Goal: Task Accomplishment & Management: Use online tool/utility

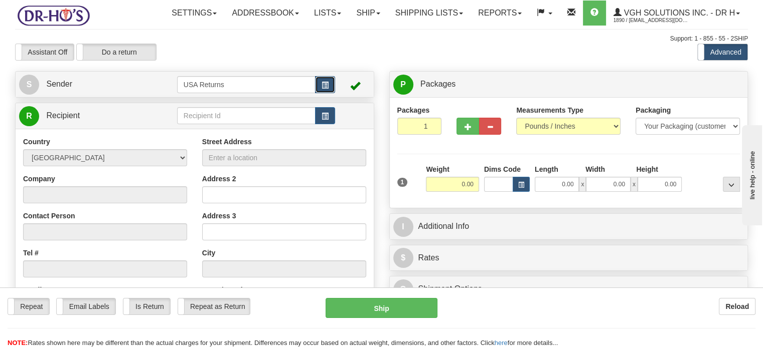
click at [329, 93] on button "button" at bounding box center [325, 84] width 20 height 17
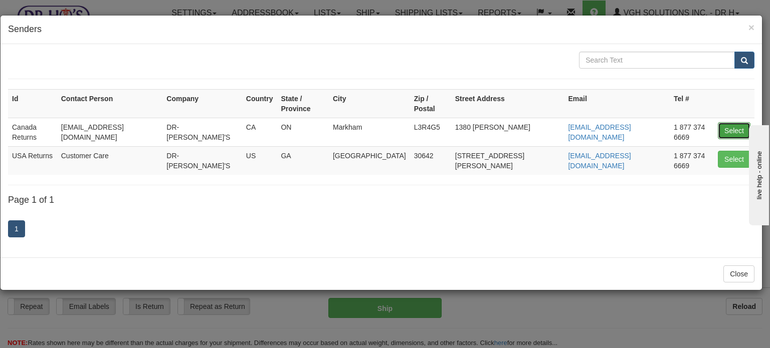
click at [739, 122] on button "Select" at bounding box center [734, 130] width 33 height 17
type input "Canada Returns"
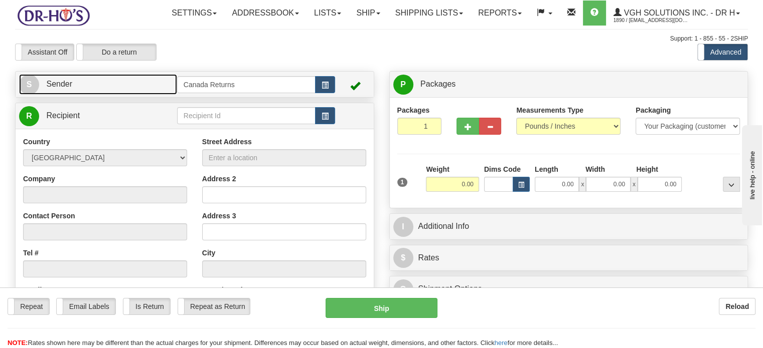
click at [126, 95] on link "S Sender" at bounding box center [98, 84] width 158 height 21
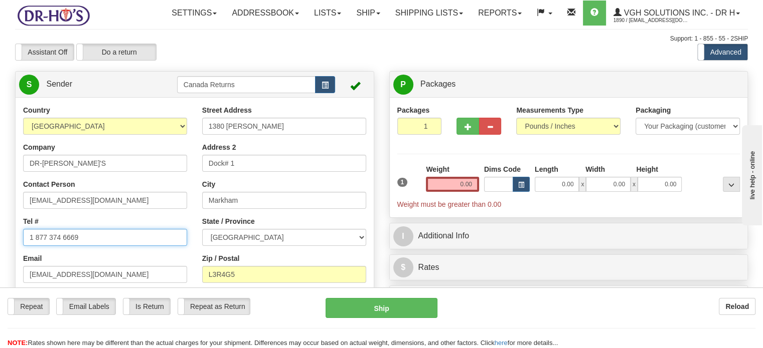
drag, startPoint x: 105, startPoint y: 260, endPoint x: 0, endPoint y: 241, distance: 106.4
paste input "7805393895"
type input "7805393895"
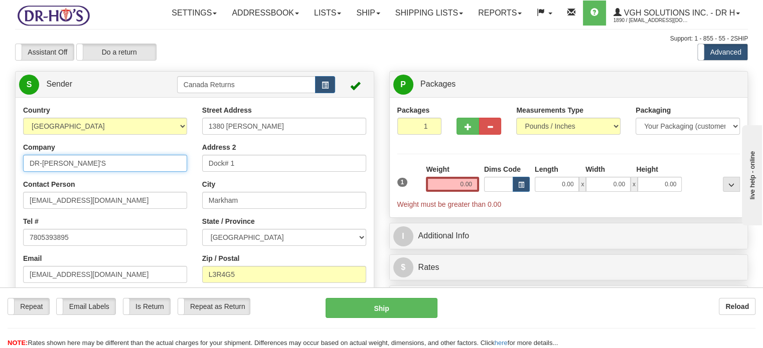
click at [110, 172] on input "DR-[PERSON_NAME]'S" at bounding box center [105, 163] width 164 height 17
type input "D"
type input "[PERSON_NAME]"
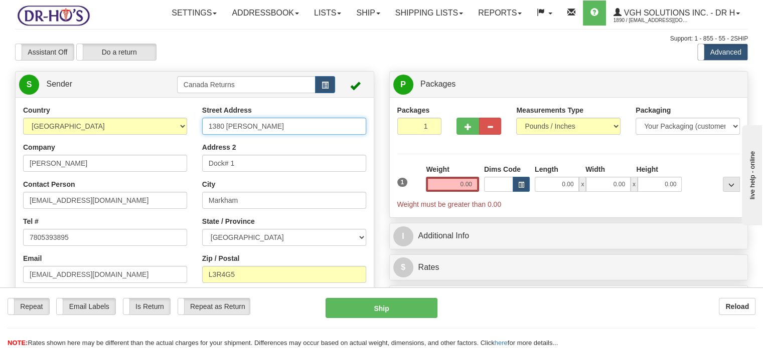
drag, startPoint x: 277, startPoint y: 147, endPoint x: 140, endPoint y: 144, distance: 136.4
click at [143, 144] on div "Country [GEOGRAPHIC_DATA] [GEOGRAPHIC_DATA] [GEOGRAPHIC_DATA] [GEOGRAPHIC_DATA]…" at bounding box center [195, 244] width 358 height 278
paste input "[STREET_ADDRESS]"
drag, startPoint x: 233, startPoint y: 146, endPoint x: 368, endPoint y: 152, distance: 136.0
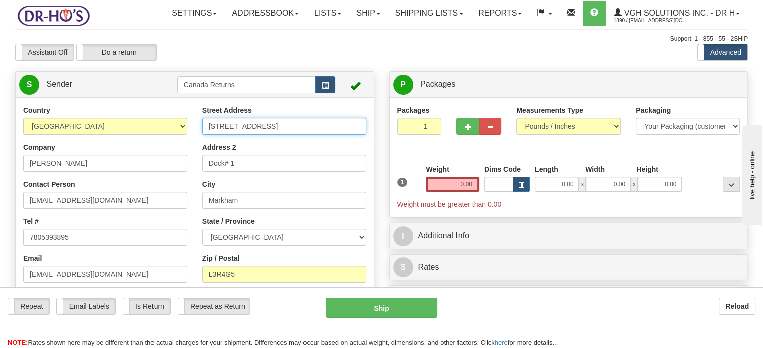
click at [368, 152] on div "Street Address [STREET_ADDRESS] Address 2 Dock# 1 City [GEOGRAPHIC_DATA] State …" at bounding box center [284, 221] width 179 height 233
type input "[STREET_ADDRESS]"
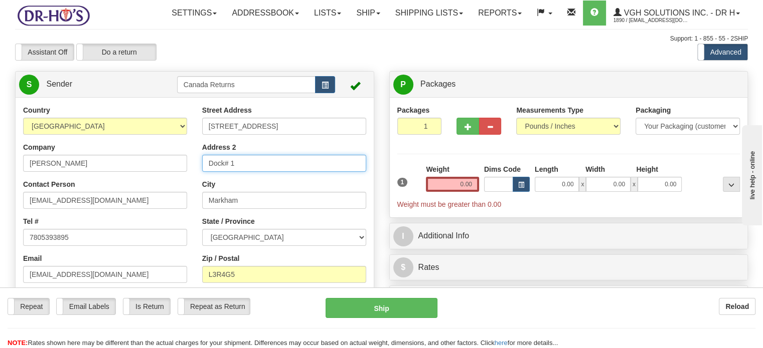
drag, startPoint x: 299, startPoint y: 181, endPoint x: 143, endPoint y: 175, distance: 156.0
click at [143, 176] on div "Country [GEOGRAPHIC_DATA] [GEOGRAPHIC_DATA] [GEOGRAPHIC_DATA] [GEOGRAPHIC_DATA]…" at bounding box center [195, 244] width 358 height 278
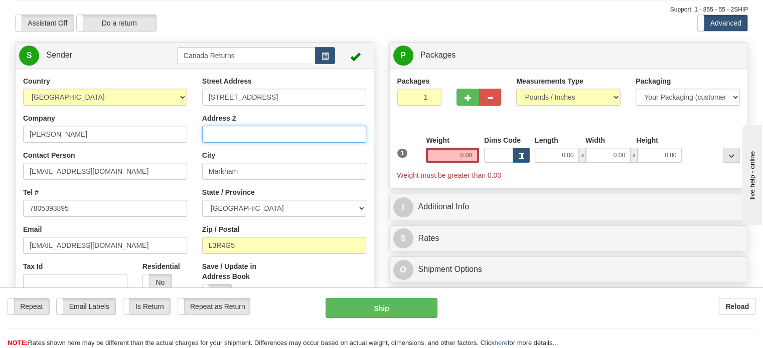
scroll to position [100, 0]
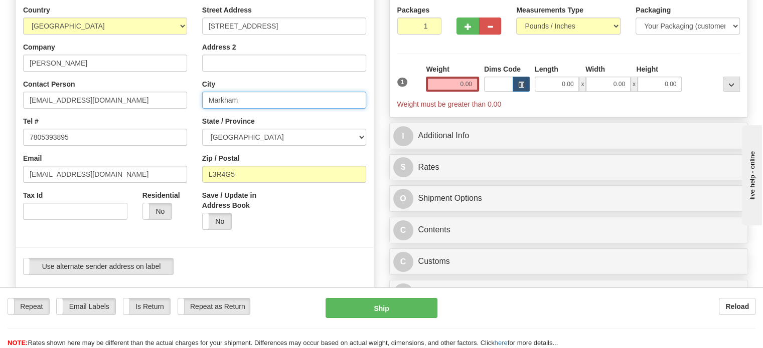
drag, startPoint x: 257, startPoint y: 127, endPoint x: 128, endPoint y: 106, distance: 130.1
click at [130, 106] on div "Country [GEOGRAPHIC_DATA] [GEOGRAPHIC_DATA] [GEOGRAPHIC_DATA] [GEOGRAPHIC_DATA]…" at bounding box center [195, 144] width 358 height 278
paste input "[GEOGRAPHIC_DATA] [GEOGRAPHIC_DATA]"
drag, startPoint x: 253, startPoint y: 121, endPoint x: 355, endPoint y: 121, distance: 102.3
click at [355, 109] on input "[GEOGRAPHIC_DATA] [GEOGRAPHIC_DATA]" at bounding box center [284, 100] width 164 height 17
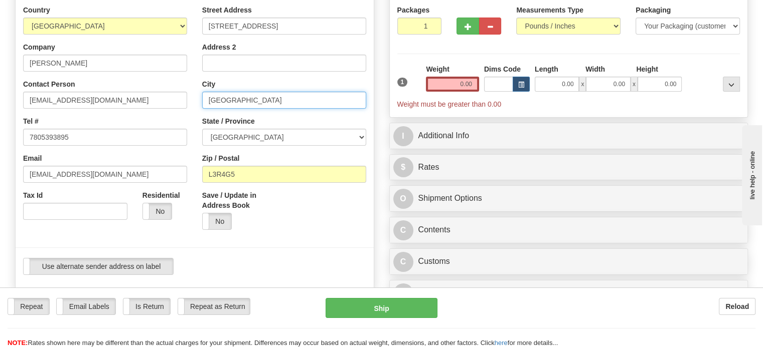
type input "[GEOGRAPHIC_DATA]"
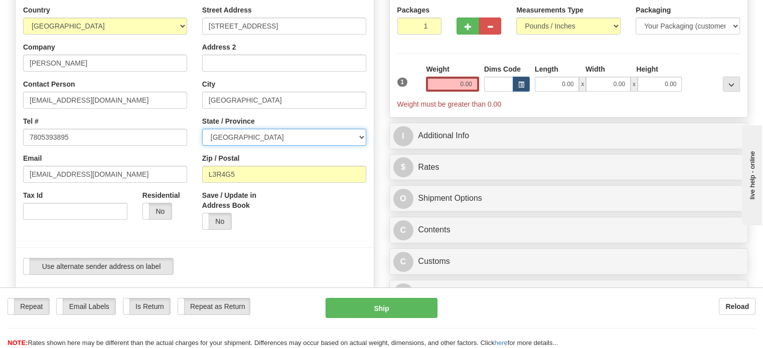
click at [359, 146] on select "[GEOGRAPHIC_DATA] [GEOGRAPHIC_DATA] [GEOGRAPHIC_DATA] [GEOGRAPHIC_DATA] [GEOGRA…" at bounding box center [284, 137] width 164 height 17
select select "AB"
click at [202, 146] on select "[GEOGRAPHIC_DATA] [GEOGRAPHIC_DATA] [GEOGRAPHIC_DATA] [GEOGRAPHIC_DATA] [GEOGRA…" at bounding box center [284, 137] width 164 height 17
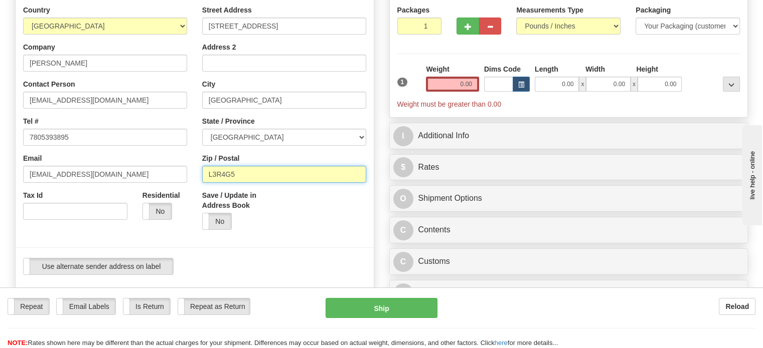
drag, startPoint x: 244, startPoint y: 200, endPoint x: 144, endPoint y: 192, distance: 100.6
click at [144, 192] on div "Country [GEOGRAPHIC_DATA] [GEOGRAPHIC_DATA] [GEOGRAPHIC_DATA] [GEOGRAPHIC_DATA]…" at bounding box center [195, 144] width 358 height 278
paste input "[GEOGRAPHIC_DATA], T8W2X2 [GEOGRAPHIC_DATA]"
drag, startPoint x: 238, startPoint y: 196, endPoint x: 224, endPoint y: 196, distance: 14.5
click at [226, 183] on input "[GEOGRAPHIC_DATA], T8W2X2 [GEOGRAPHIC_DATA]" at bounding box center [284, 174] width 164 height 17
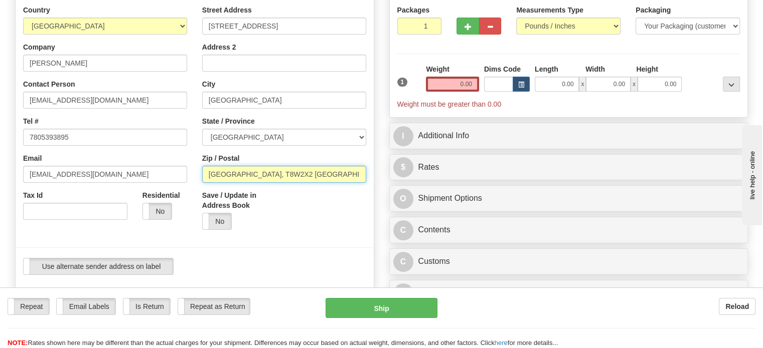
click at [238, 183] on input "[GEOGRAPHIC_DATA], T8W2X2 [GEOGRAPHIC_DATA]" at bounding box center [284, 174] width 164 height 17
drag, startPoint x: 235, startPoint y: 198, endPoint x: 176, endPoint y: 194, distance: 59.3
click at [176, 194] on div "Country [GEOGRAPHIC_DATA] [GEOGRAPHIC_DATA] [GEOGRAPHIC_DATA] [GEOGRAPHIC_DATA]…" at bounding box center [195, 144] width 358 height 278
click at [269, 183] on input "T8W2X2 Canad" at bounding box center [284, 174] width 164 height 17
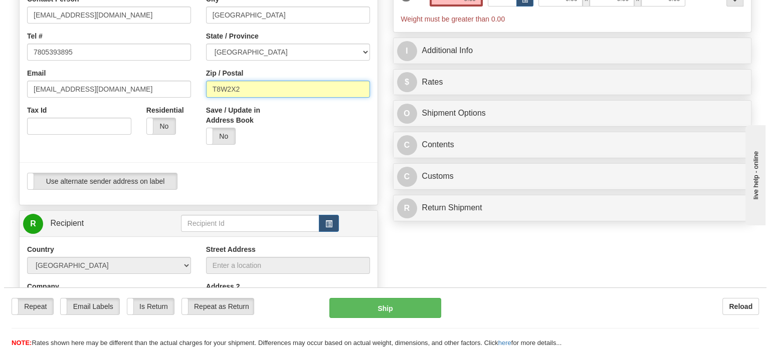
scroll to position [301, 0]
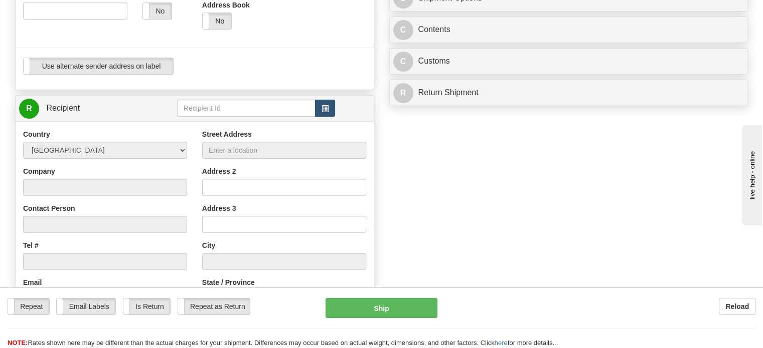
type input "T8W2X2"
click at [326, 117] on button "button" at bounding box center [325, 108] width 20 height 17
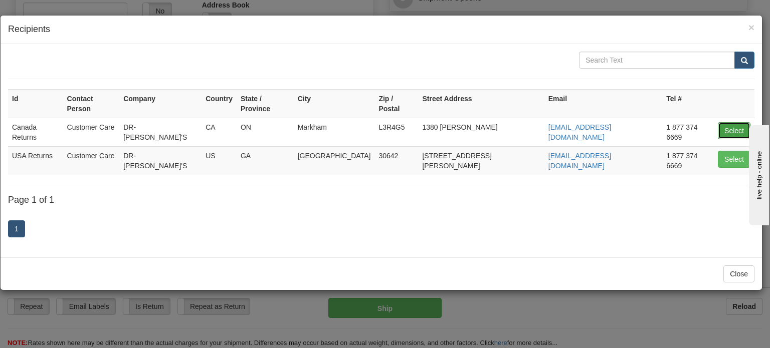
click at [735, 122] on button "Select" at bounding box center [734, 130] width 33 height 17
type input "Canada Returns"
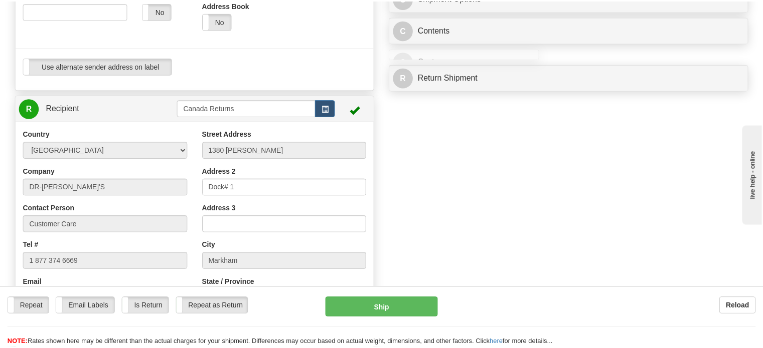
scroll to position [34, 0]
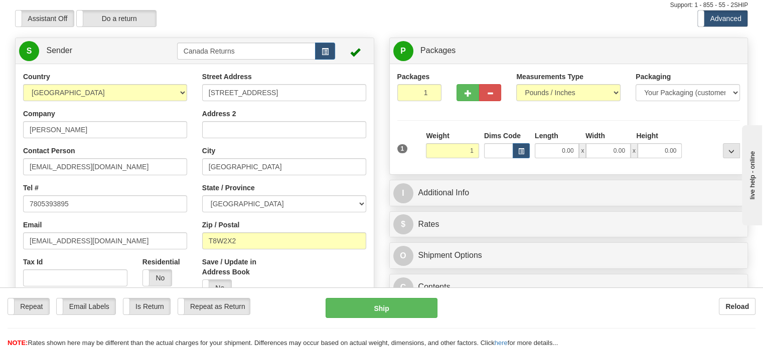
type input "1.00"
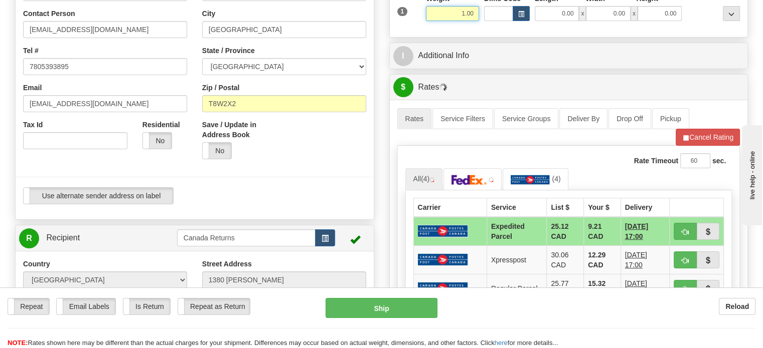
scroll to position [334, 0]
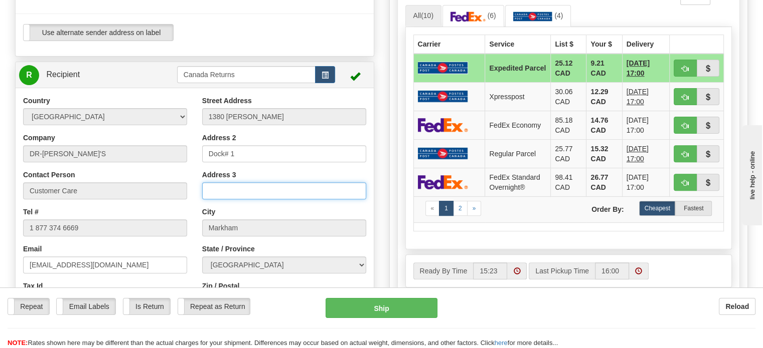
click at [237, 200] on input "Address 3" at bounding box center [284, 190] width 164 height 17
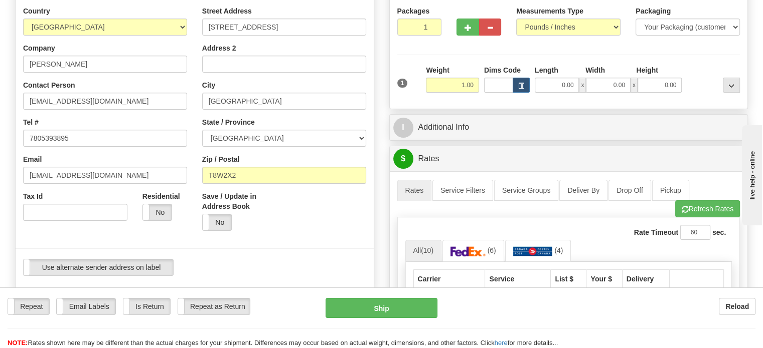
scroll to position [100, 0]
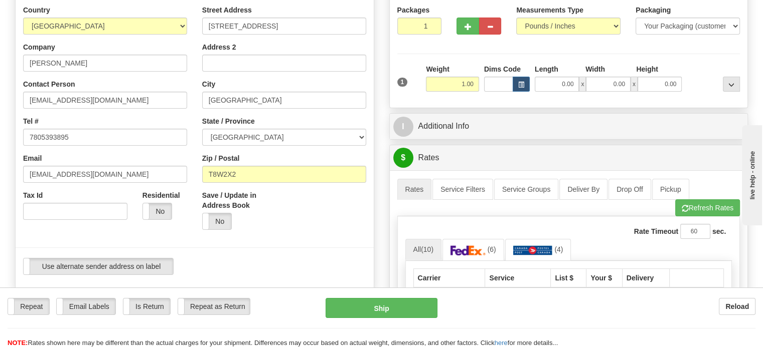
type input "Attn: [PERSON_NAME]/Prav"
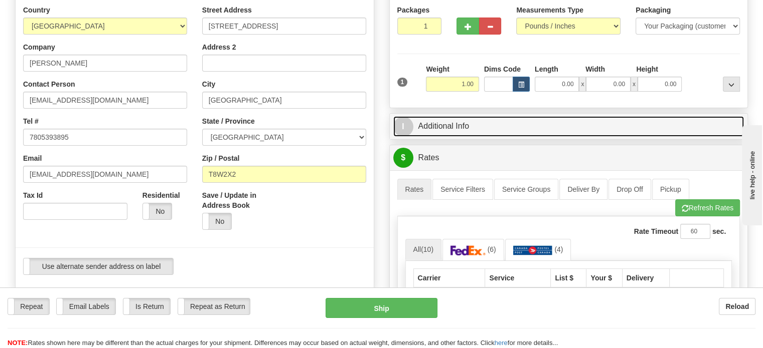
click at [464, 137] on link "I Additional Info" at bounding box center [568, 126] width 351 height 21
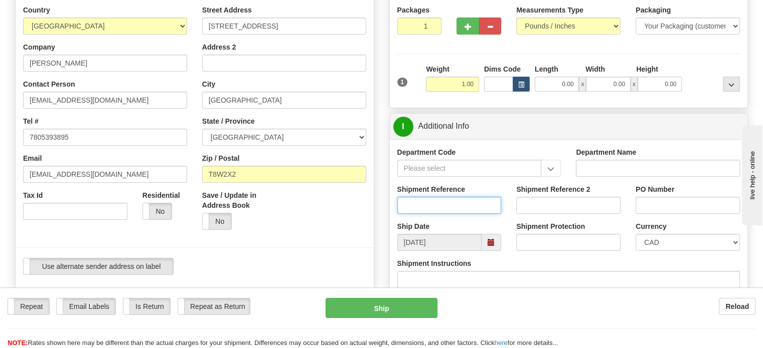
click at [441, 214] on input "Shipment Reference" at bounding box center [449, 205] width 104 height 17
paste input "1199551"
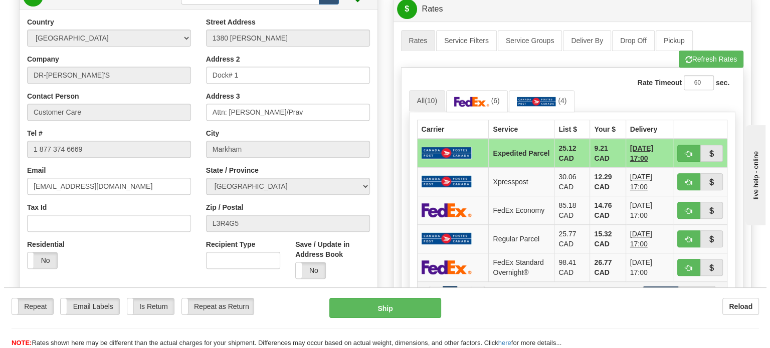
scroll to position [451, 0]
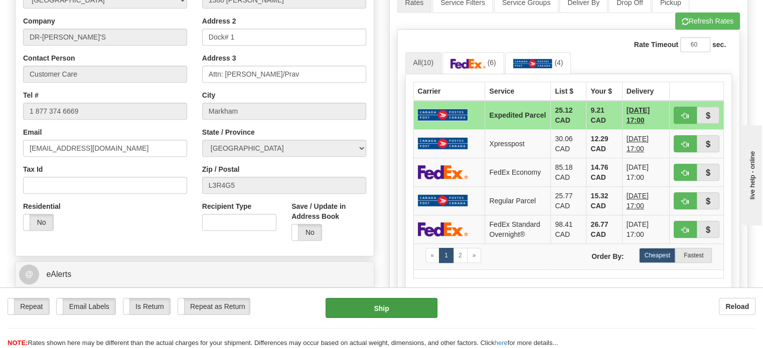
type input "1199551"
click at [371, 310] on button "Ship" at bounding box center [381, 308] width 112 height 20
type input "DOM.EP"
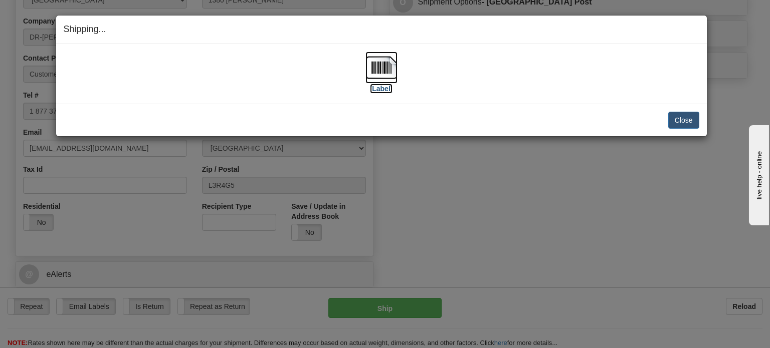
click at [384, 69] on img at bounding box center [381, 68] width 32 height 32
